Goal: Navigation & Orientation: Find specific page/section

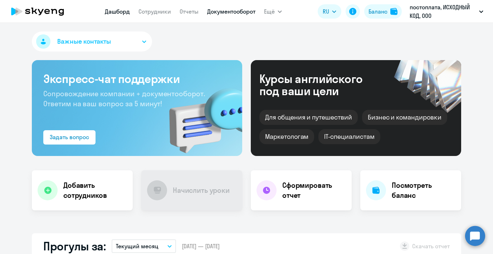
click at [228, 12] on link "Документооборот" at bounding box center [231, 11] width 48 height 7
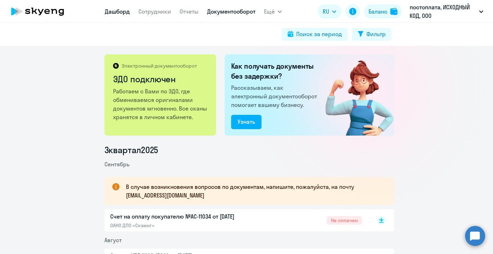
click at [112, 11] on link "Дашборд" at bounding box center [117, 11] width 25 height 7
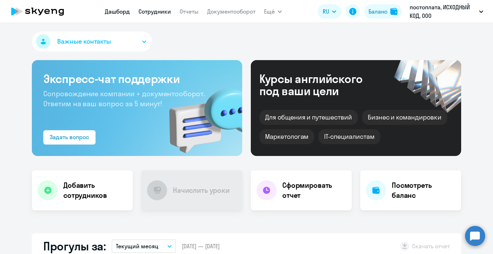
click at [155, 10] on link "Сотрудники" at bounding box center [154, 11] width 33 height 7
select select "30"
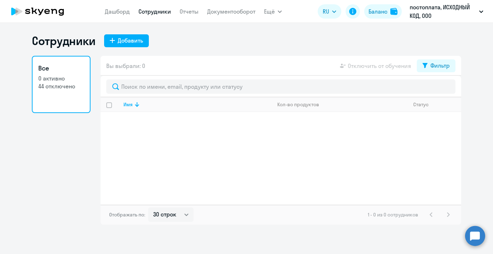
click at [55, 94] on link "Все 0 активно 44 отключено" at bounding box center [61, 84] width 59 height 57
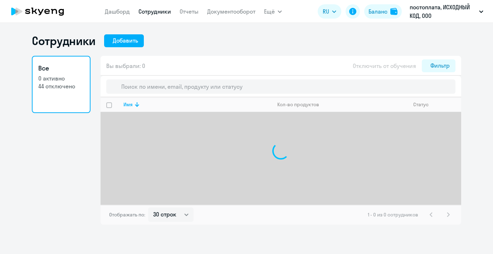
select select "30"
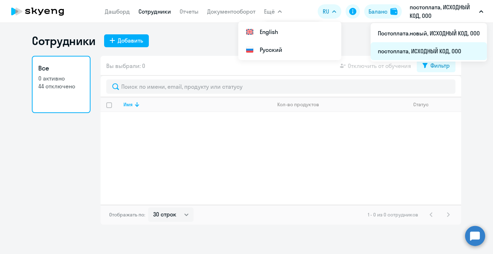
click at [420, 47] on li "постоплата, ИСХОДНЫЙ КОД, ООО" at bounding box center [429, 51] width 116 height 18
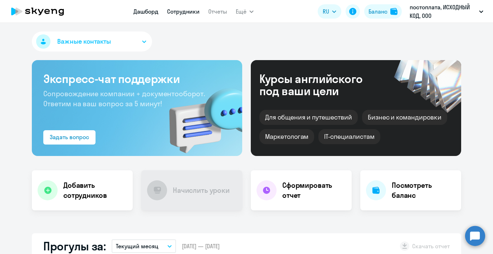
click at [182, 14] on link "Сотрудники" at bounding box center [183, 11] width 33 height 7
select select "30"
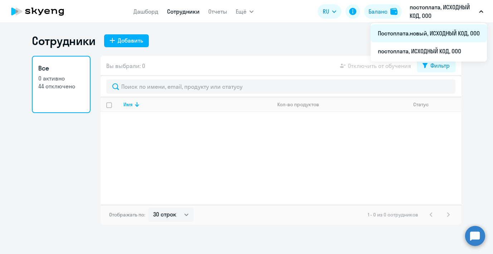
click at [433, 30] on li "Постоплата.новый, ИСХОДНЫЙ КОД, ООО" at bounding box center [429, 33] width 116 height 18
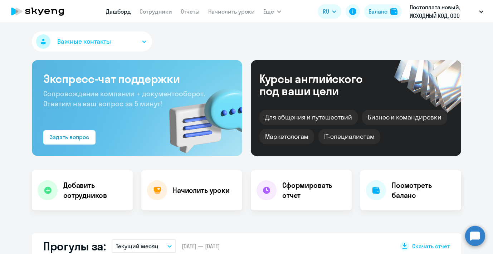
select select "30"
click at [162, 14] on link "Сотрудники" at bounding box center [156, 11] width 33 height 7
select select "30"
